Goal: Task Accomplishment & Management: Manage account settings

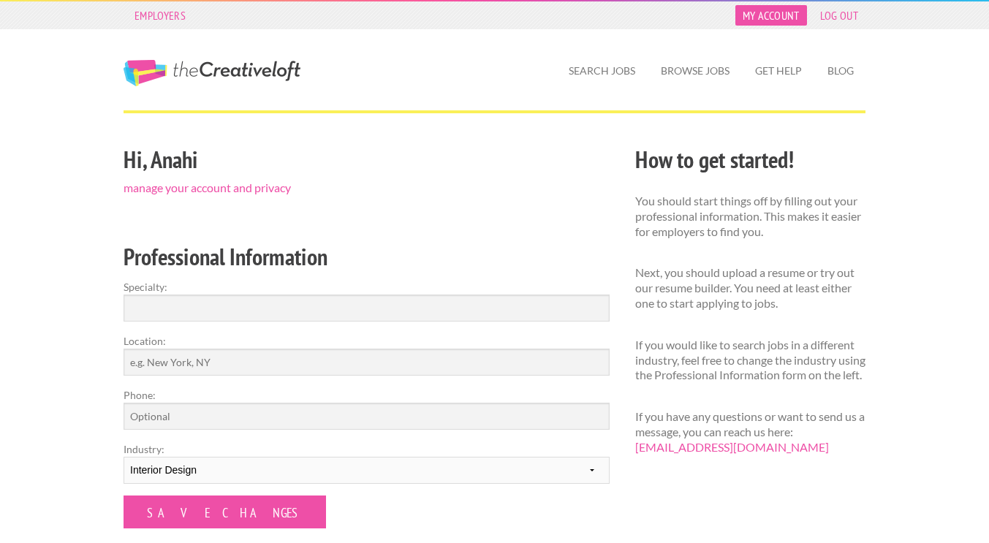
click at [747, 7] on link "My Account" at bounding box center [771, 15] width 72 height 20
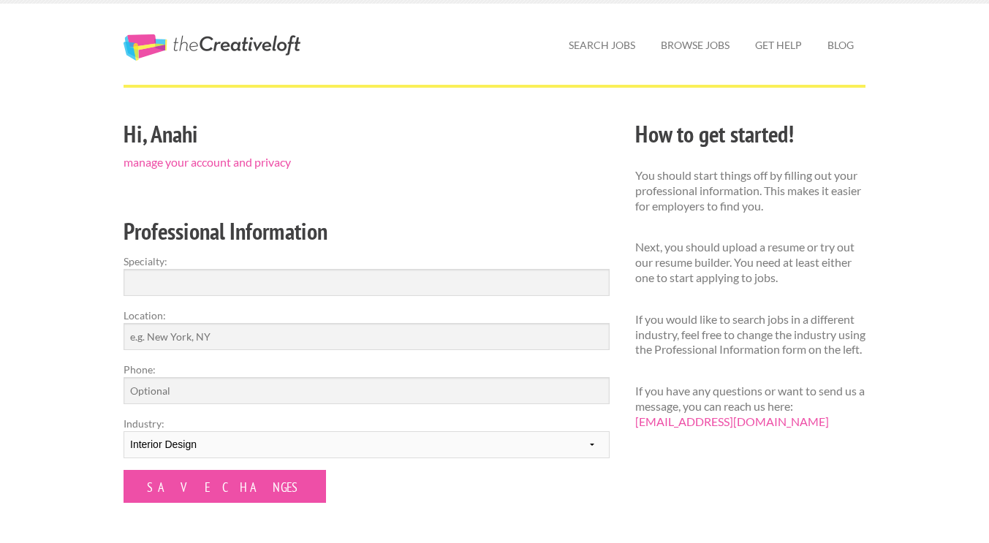
scroll to position [24, 0]
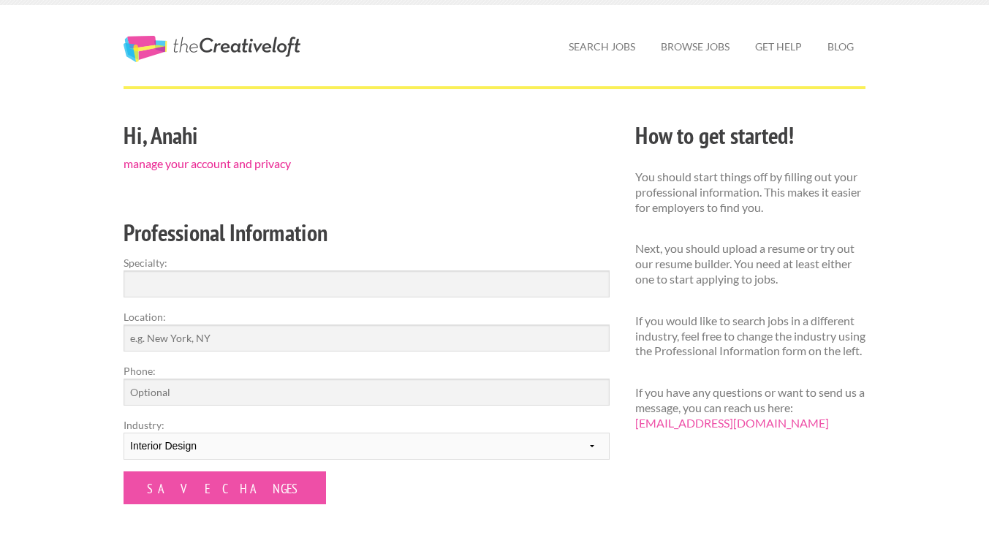
click at [211, 160] on link "manage your account and privacy" at bounding box center [207, 163] width 167 height 14
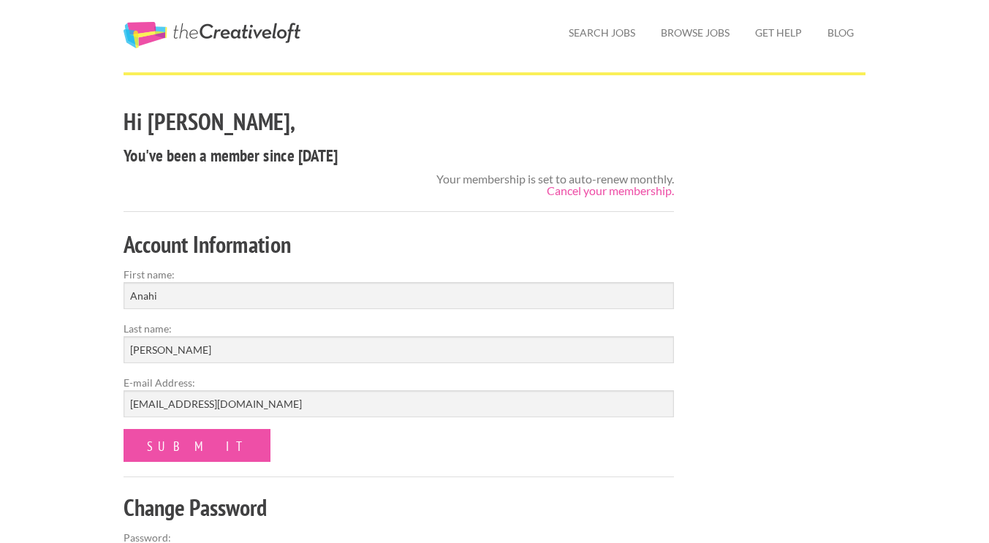
scroll to position [43, 0]
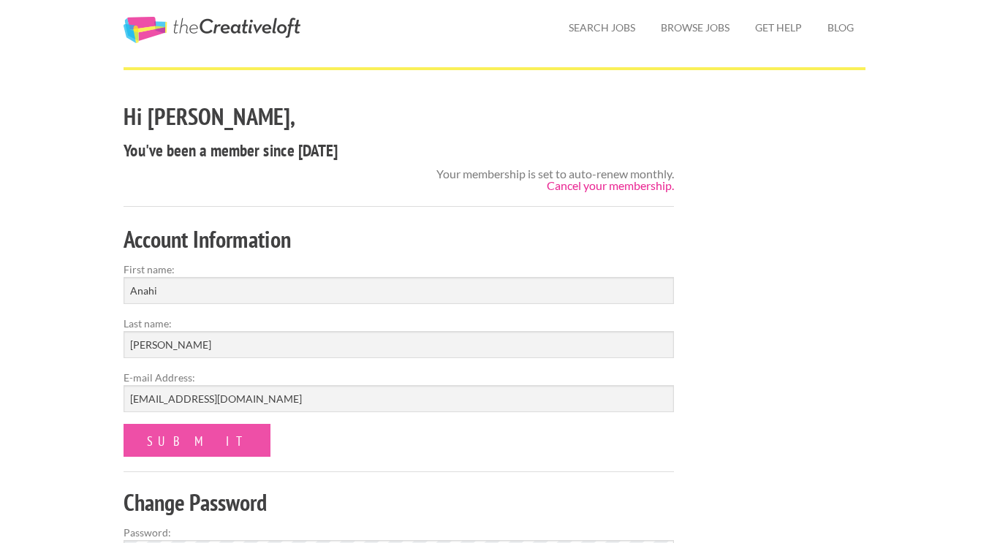
click at [569, 183] on link "Cancel your membership." at bounding box center [610, 185] width 127 height 14
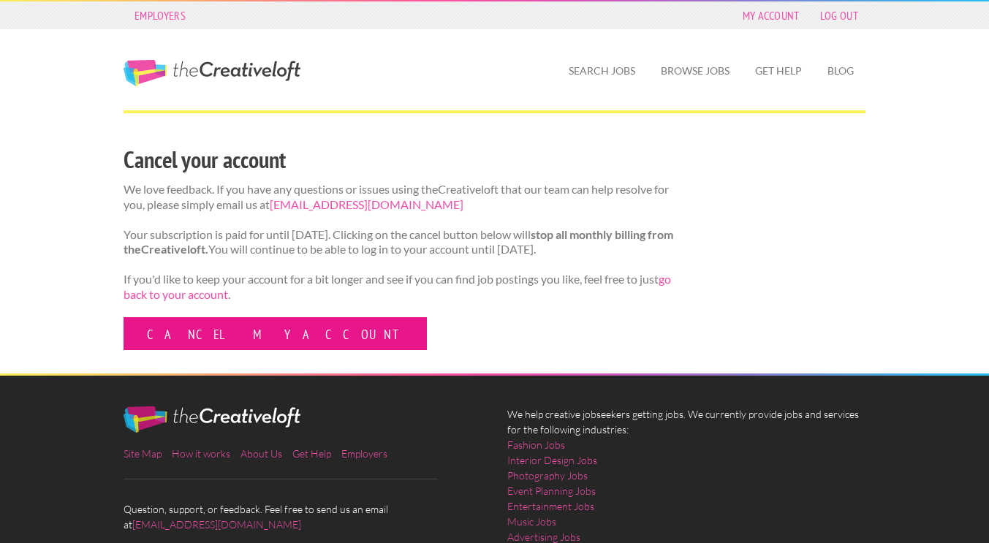
click at [207, 350] on link "Cancel my account" at bounding box center [275, 333] width 303 height 33
